Goal: Check status: Check status

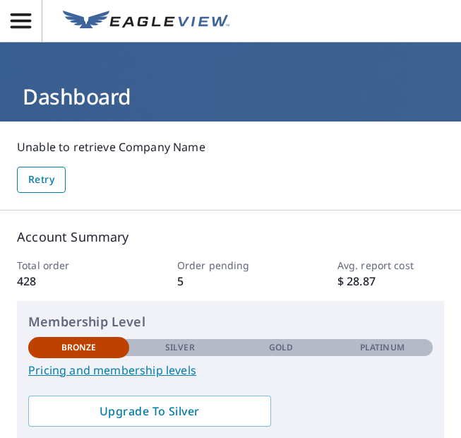
click at [53, 180] on span "Retry" at bounding box center [41, 180] width 26 height 18
click at [23, 25] on icon "button" at bounding box center [21, 20] width 20 height 15
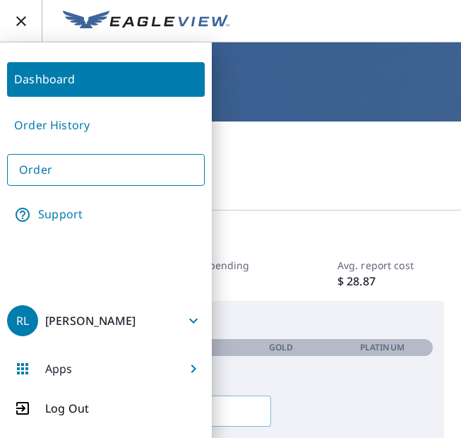
click at [35, 127] on link "Order History" at bounding box center [106, 125] width 198 height 35
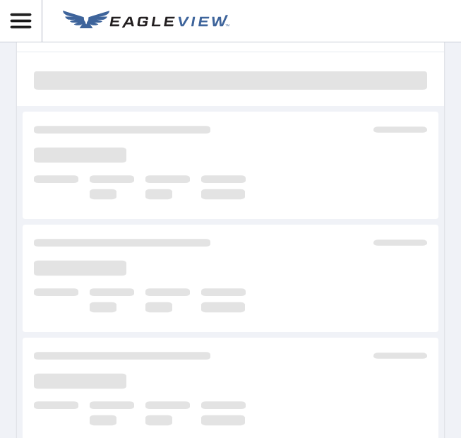
scroll to position [141, 0]
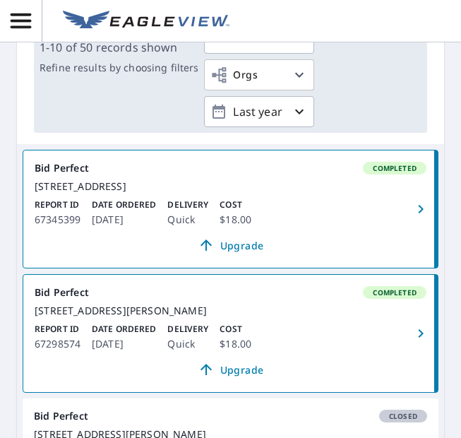
scroll to position [225, 0]
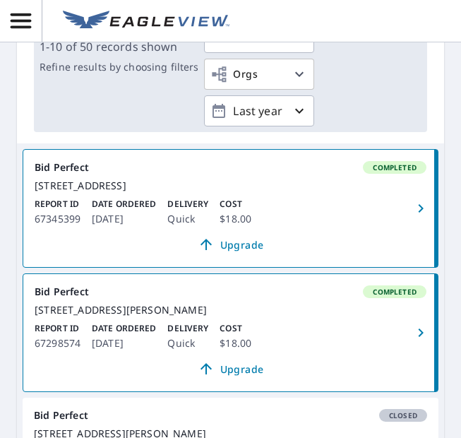
click at [43, 187] on div "[STREET_ADDRESS]" at bounding box center [231, 185] width 392 height 13
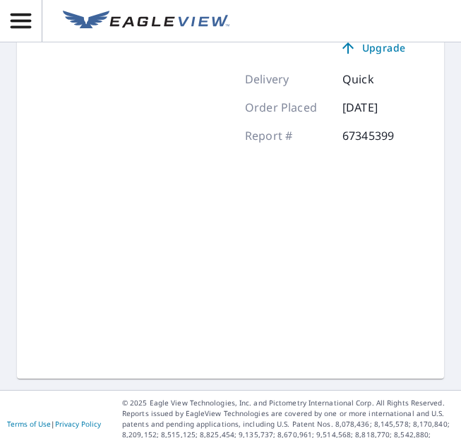
click at [43, 187] on div "0" at bounding box center [125, 190] width 183 height 353
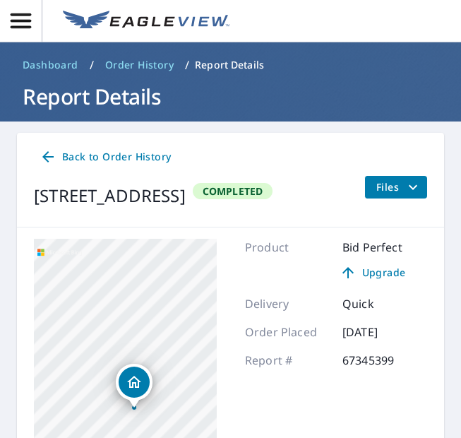
drag, startPoint x: 35, startPoint y: 194, endPoint x: 244, endPoint y: 238, distance: 213.0
click at [244, 215] on div "[STREET_ADDRESS] Completed" at bounding box center [153, 196] width 239 height 40
copy div "[STREET_ADDRESS]"
